Goal: Transaction & Acquisition: Purchase product/service

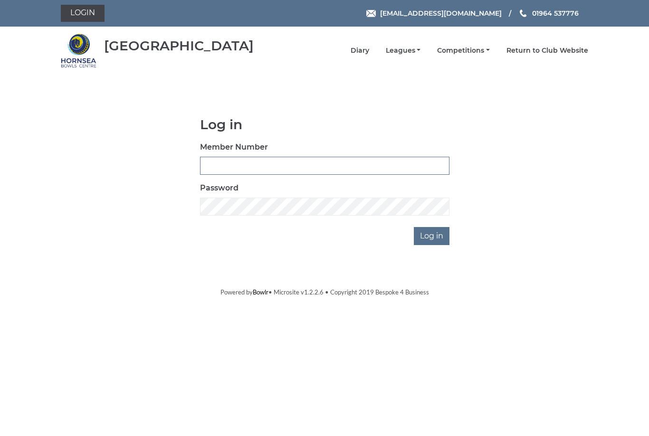
type input "1110"
click at [432, 236] on input "Log in" at bounding box center [432, 236] width 36 height 18
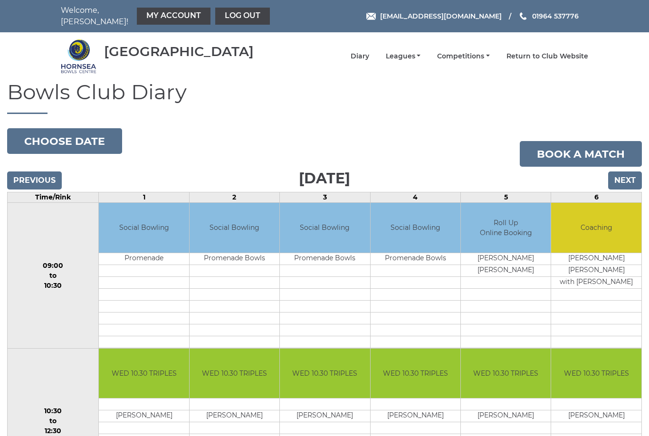
click at [169, 8] on link "My Account" at bounding box center [174, 16] width 74 height 17
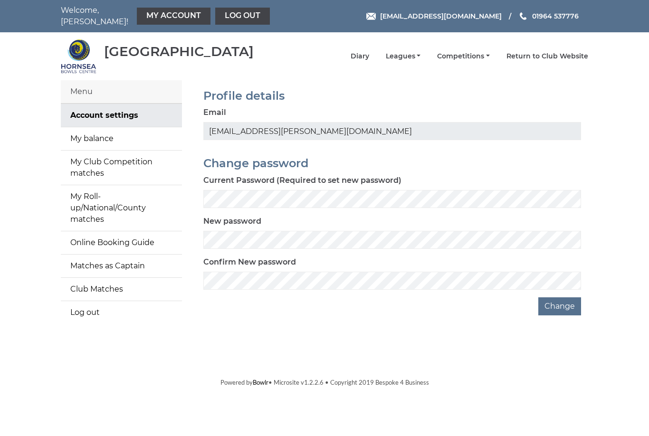
click at [115, 136] on link "My balance" at bounding box center [121, 138] width 121 height 23
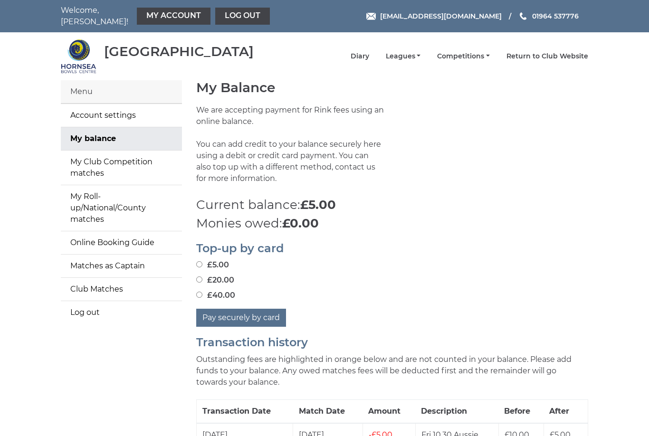
click at [202, 261] on input "£5.00" at bounding box center [199, 264] width 6 height 6
radio input "true"
click at [200, 261] on input "£5.00" at bounding box center [199, 264] width 6 height 6
click at [252, 312] on button "Pay securely by card" at bounding box center [241, 318] width 90 height 18
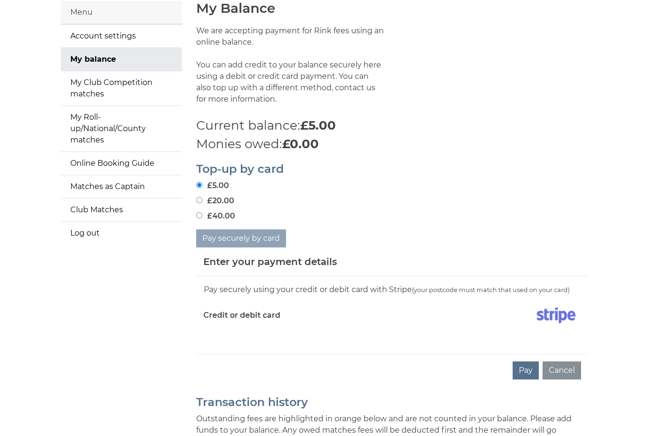
scroll to position [91, 0]
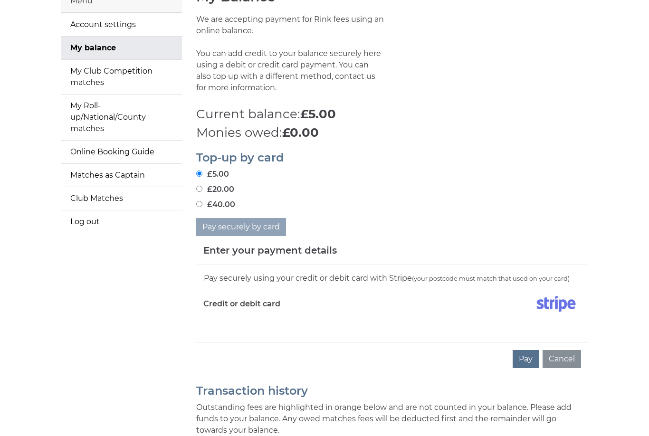
click at [230, 322] on div "Pay securely using your credit or debit card with Stripe (your postcode must ma…" at bounding box center [392, 303] width 392 height 77
click at [273, 325] on div "Pay securely using your credit or debit card with Stripe (your postcode must ma…" at bounding box center [392, 303] width 392 height 77
click at [216, 323] on div "Pay securely using your credit or debit card with Stripe (your postcode must ma…" at bounding box center [392, 303] width 392 height 77
click at [231, 312] on div "Credit or debit card" at bounding box center [294, 306] width 196 height 28
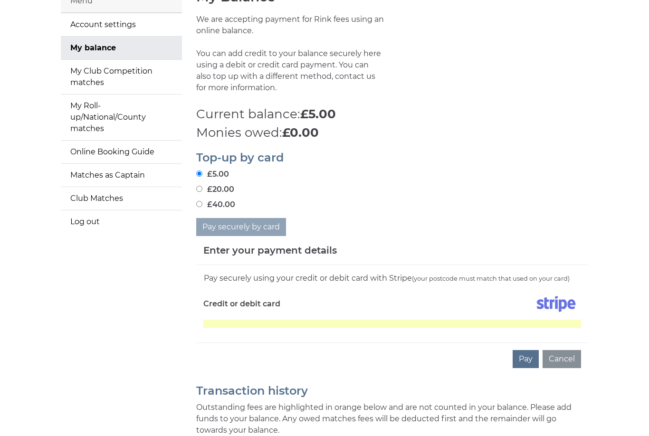
click at [530, 354] on button "Pay" at bounding box center [525, 359] width 26 height 18
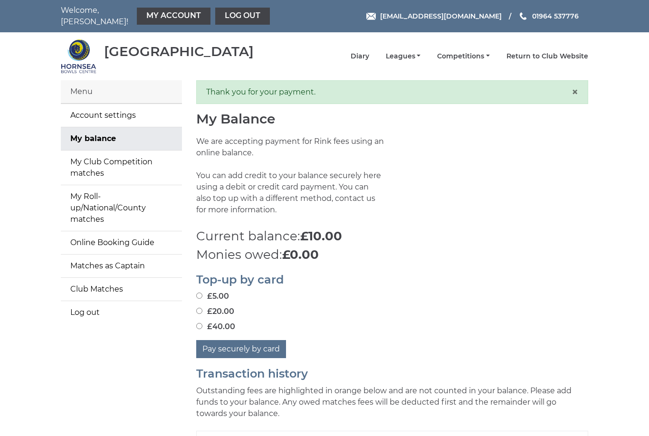
click at [208, 292] on label "£5.00" at bounding box center [212, 296] width 33 height 11
click at [202, 292] on input "£5.00" at bounding box center [199, 295] width 6 height 6
radio input "true"
click at [227, 341] on button "Pay securely by card" at bounding box center [241, 349] width 90 height 18
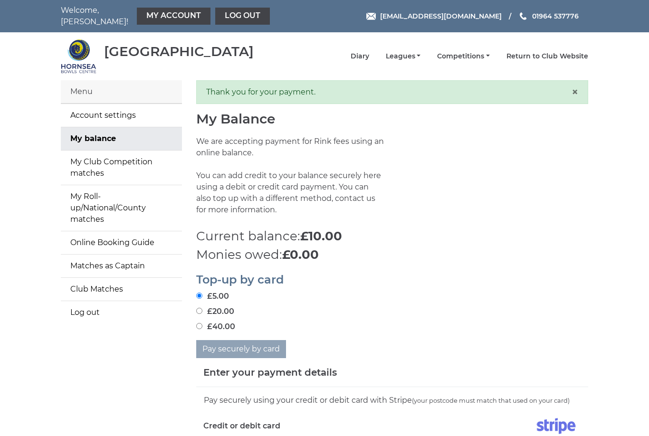
click at [228, 16] on link "Log out" at bounding box center [242, 16] width 55 height 17
